Goal: Task Accomplishment & Management: Use online tool/utility

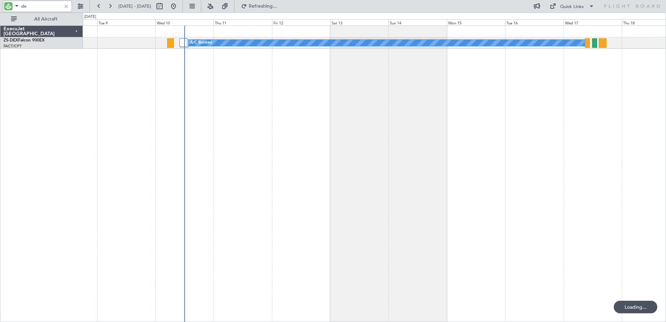
type input "d"
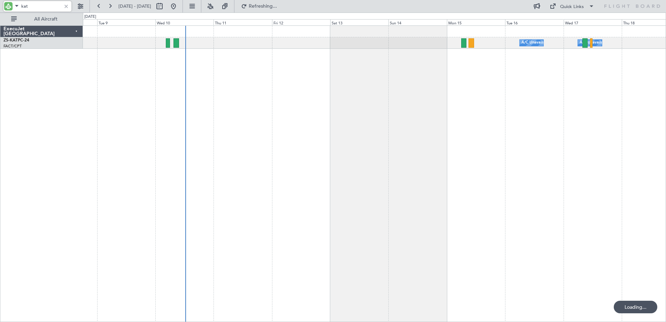
click at [23, 5] on input "kat" at bounding box center [41, 6] width 40 height 10
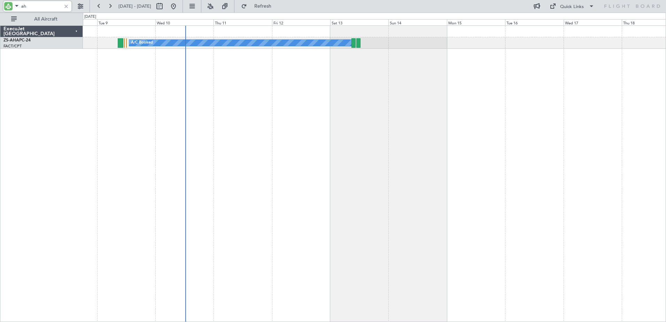
type input "a"
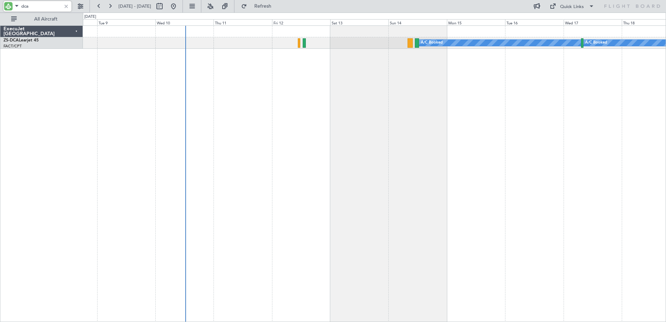
type input "dca"
click at [65, 7] on div at bounding box center [66, 6] width 8 height 8
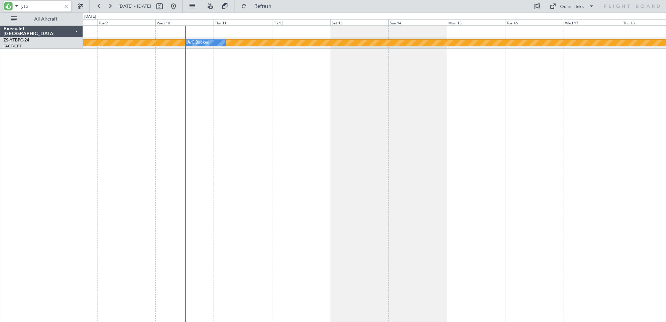
type input "ytb"
click at [65, 5] on div at bounding box center [66, 6] width 8 height 8
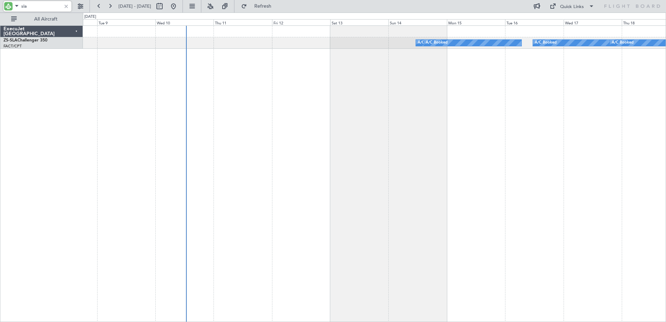
type input "sla"
click at [63, 8] on div at bounding box center [66, 6] width 8 height 8
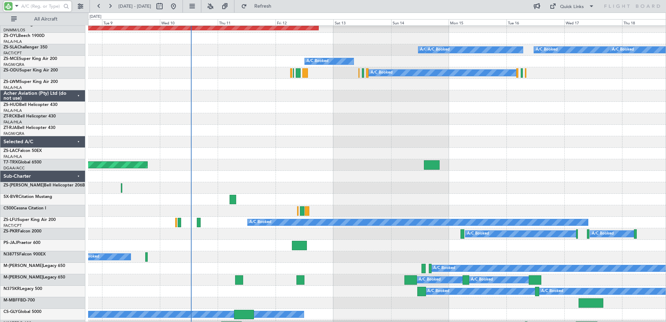
scroll to position [531, 0]
